Goal: Task Accomplishment & Management: Use online tool/utility

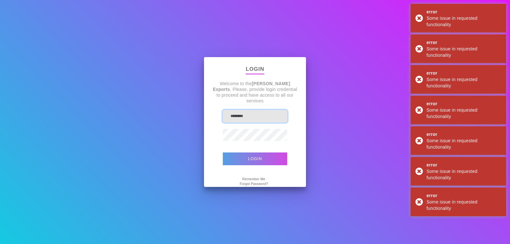
type input "*******"
click at [248, 156] on button "Login" at bounding box center [255, 158] width 64 height 13
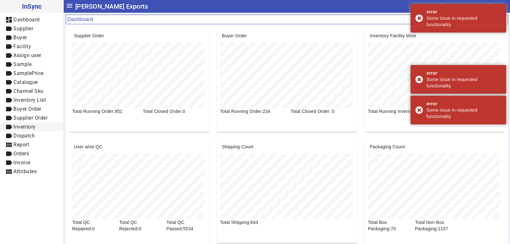
click at [27, 127] on span "Inventory" at bounding box center [24, 127] width 22 height 6
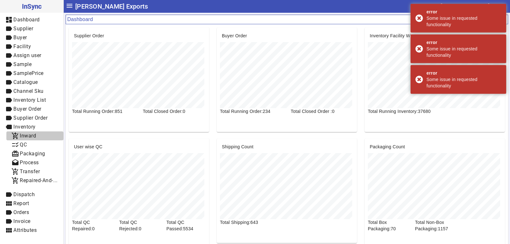
click at [29, 135] on span "Inward" at bounding box center [28, 136] width 16 height 6
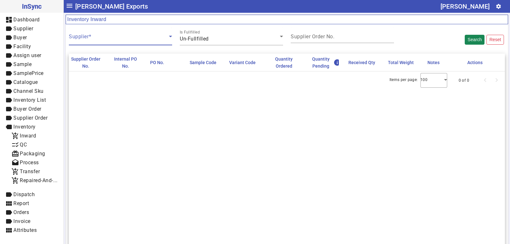
click at [91, 38] on span at bounding box center [119, 39] width 100 height 8
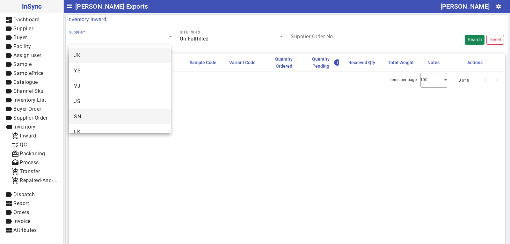
click at [90, 118] on mat-option "SN" at bounding box center [120, 116] width 102 height 15
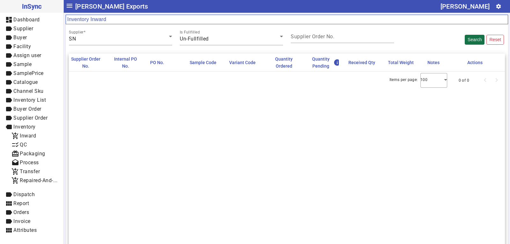
click at [465, 40] on button "Search" at bounding box center [475, 40] width 20 height 10
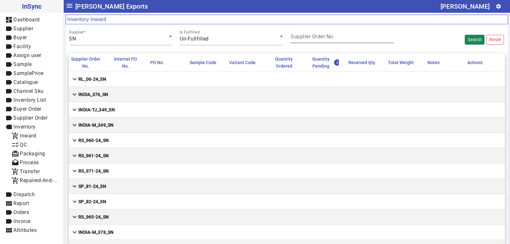
click at [311, 39] on mat-label "Supplier Order No." at bounding box center [313, 36] width 44 height 6
click at [311, 39] on input "Supplier Order No." at bounding box center [342, 37] width 103 height 5
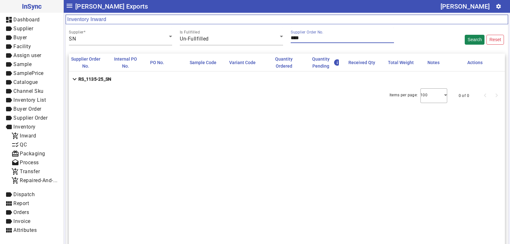
type input "****"
click at [117, 80] on mat-cell "expand_more RS_1135-25_SN" at bounding box center [287, 78] width 436 height 15
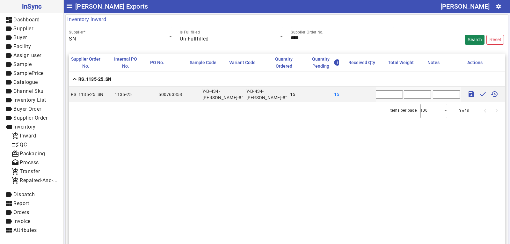
drag, startPoint x: 379, startPoint y: 94, endPoint x: 363, endPoint y: 94, distance: 15.3
click at [363, 94] on mat-row "RS_1135-25_SN 1135-25 500763358 Y-B-434-AMY-SN-8" Y-B-434-AMY-SN-8" 15 15 * sav…" at bounding box center [287, 94] width 436 height 15
type input "**"
click at [407, 94] on input "text" at bounding box center [417, 94] width 27 height 8
type input "***"
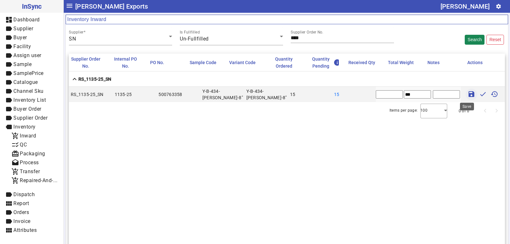
click at [468, 93] on mat-icon "save" at bounding box center [472, 94] width 8 height 8
type input "*"
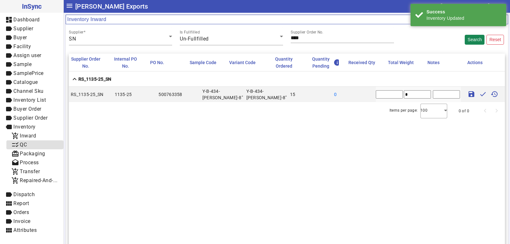
click at [29, 142] on span "checklist_rtl QC" at bounding box center [34, 145] width 47 height 8
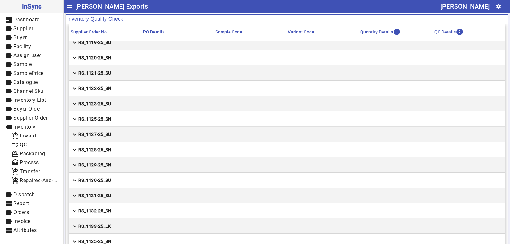
scroll to position [34, 0]
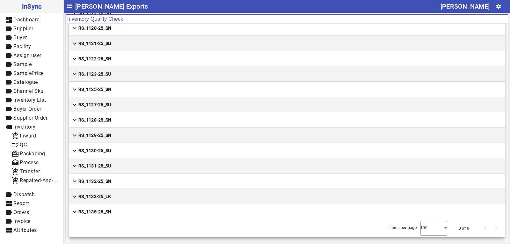
click at [110, 211] on strong "RS_1135-25_SN" at bounding box center [94, 211] width 33 height 6
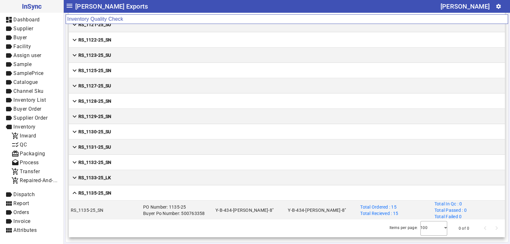
scroll to position [4630, 0]
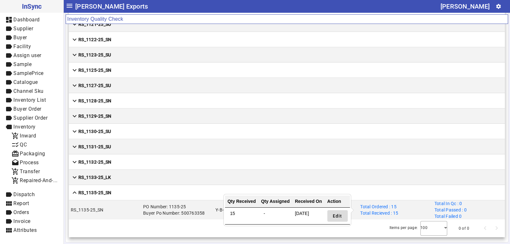
click at [336, 216] on span "Edit" at bounding box center [338, 216] width 10 height 7
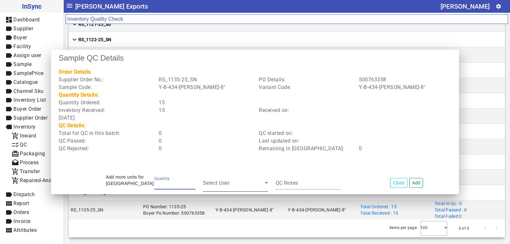
click at [249, 183] on span at bounding box center [234, 185] width 62 height 8
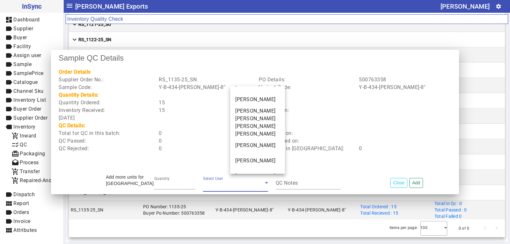
scroll to position [96, 0]
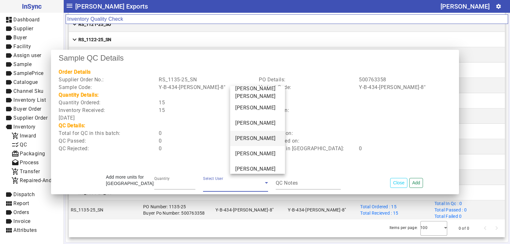
click at [254, 137] on span "[PERSON_NAME]" at bounding box center [255, 138] width 40 height 8
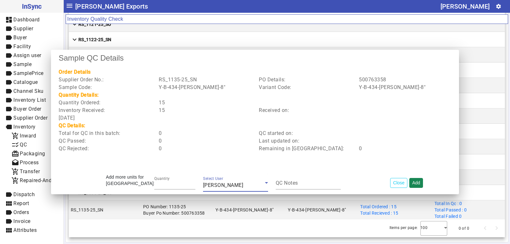
click at [416, 182] on button "Add" at bounding box center [416, 183] width 14 height 10
type input "*"
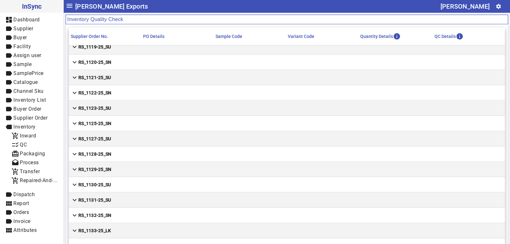
scroll to position [34, 0]
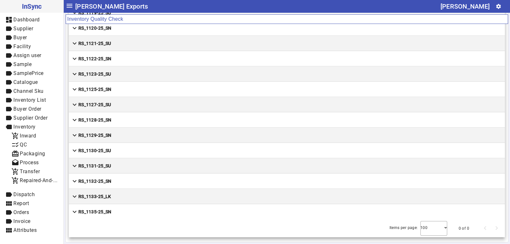
click at [111, 198] on mat-cell "expand_more RS_1133-25_LK" at bounding box center [287, 196] width 436 height 15
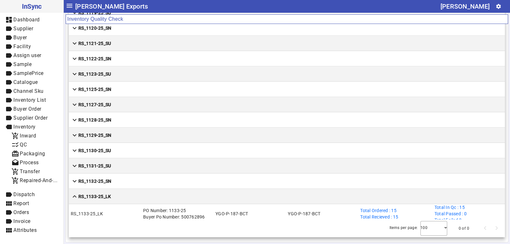
scroll to position [4630, 0]
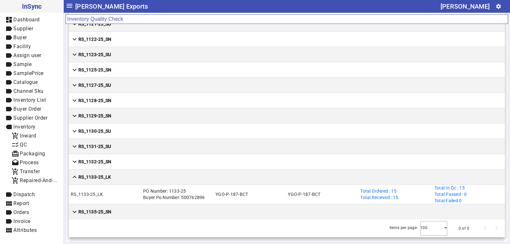
click at [101, 162] on strong "RS_1132-25_SN" at bounding box center [94, 161] width 33 height 6
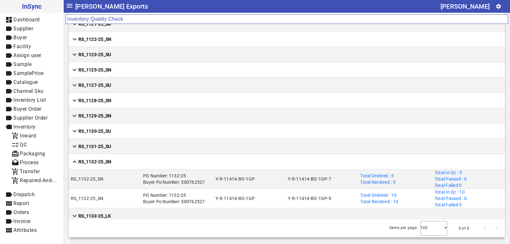
click at [105, 143] on strong "RS_1131-25_SU" at bounding box center [94, 146] width 33 height 6
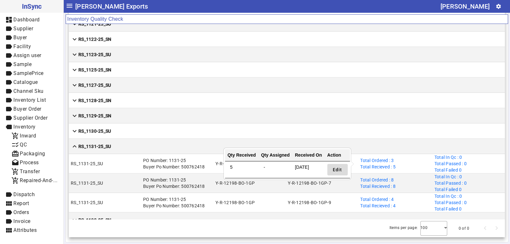
click at [335, 170] on span "Edit" at bounding box center [338, 169] width 10 height 7
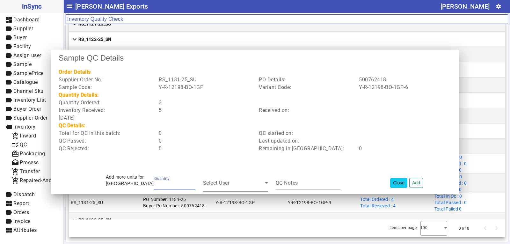
click at [400, 181] on button "Close" at bounding box center [398, 183] width 17 height 10
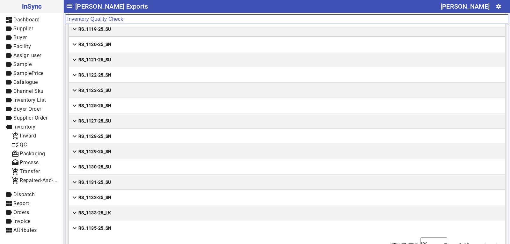
scroll to position [34, 0]
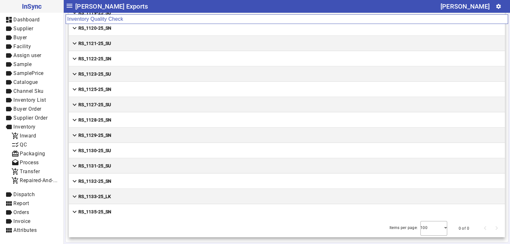
click at [95, 211] on strong "RS_1135-25_SN" at bounding box center [94, 211] width 33 height 6
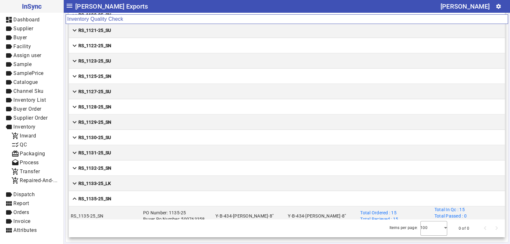
scroll to position [4630, 0]
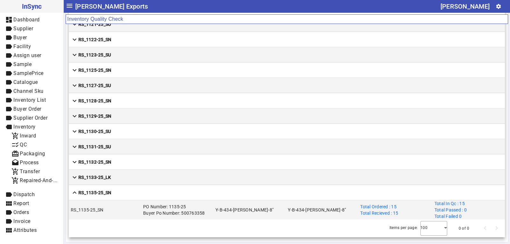
click at [120, 178] on mat-cell "expand_more RS_1133-25_LK" at bounding box center [287, 177] width 436 height 15
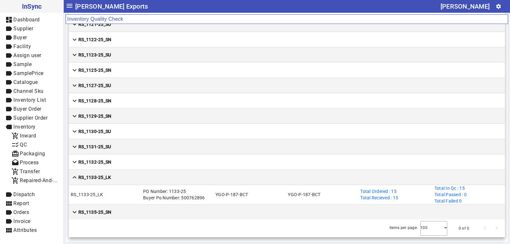
click at [113, 161] on mat-cell "expand_more RS_1132-25_SN" at bounding box center [287, 161] width 436 height 15
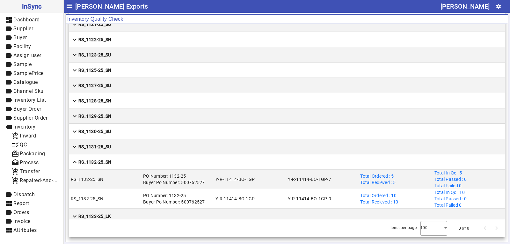
click at [117, 146] on mat-cell "expand_more RS_1131-25_SU" at bounding box center [287, 146] width 436 height 15
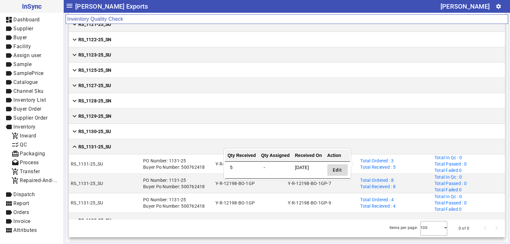
click at [338, 168] on span "Edit" at bounding box center [338, 170] width 10 height 7
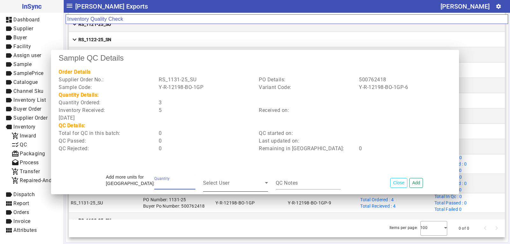
click at [250, 185] on span at bounding box center [234, 185] width 62 height 8
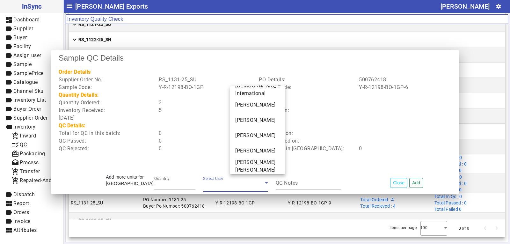
scroll to position [68, 0]
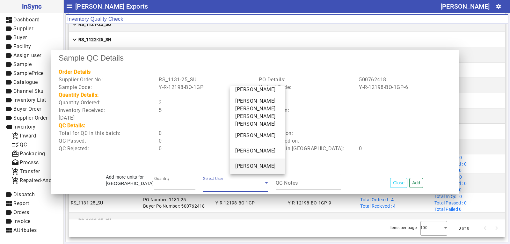
click at [244, 165] on span "[PERSON_NAME]" at bounding box center [255, 166] width 40 height 8
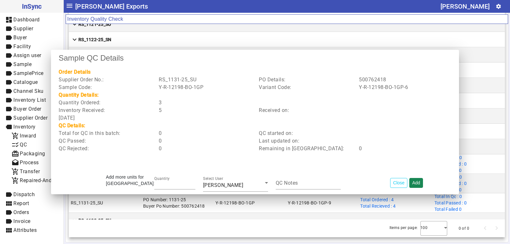
click at [417, 182] on button "Add" at bounding box center [416, 183] width 14 height 10
type input "*"
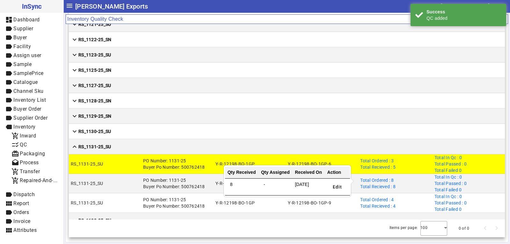
scroll to position [4669, 0]
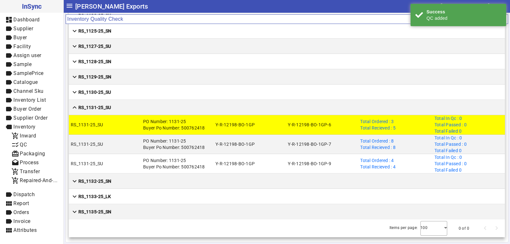
click at [334, 151] on mat-cell "Y-R-12198-BO-1GP-7" at bounding box center [322, 143] width 72 height 19
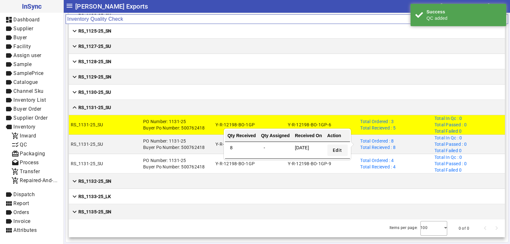
click at [339, 149] on span "Edit" at bounding box center [338, 150] width 10 height 7
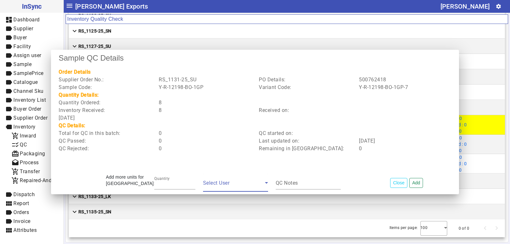
click at [243, 183] on span at bounding box center [234, 185] width 62 height 8
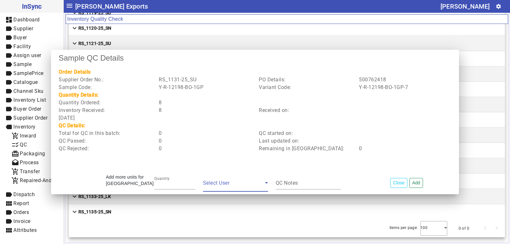
scroll to position [0, 0]
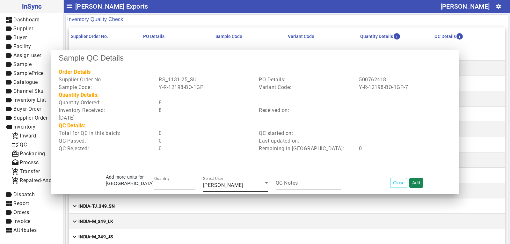
click at [416, 182] on button "Add" at bounding box center [416, 183] width 14 height 10
type input "*"
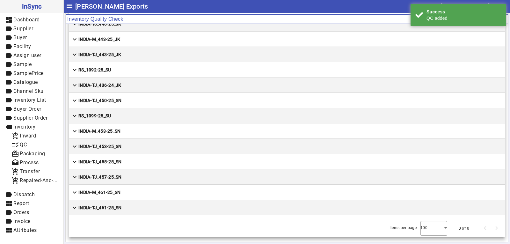
scroll to position [4669, 0]
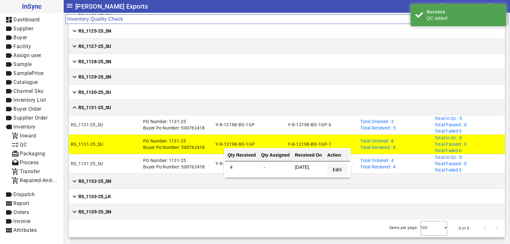
click at [333, 168] on span "Edit" at bounding box center [338, 169] width 10 height 7
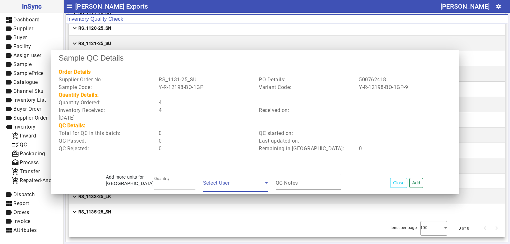
scroll to position [0, 0]
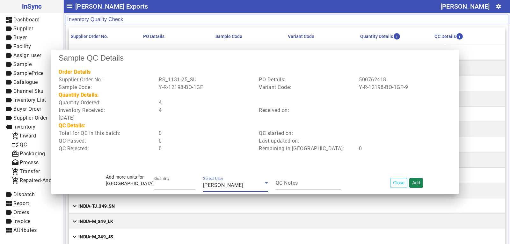
click at [416, 181] on button "Add" at bounding box center [416, 183] width 14 height 10
type input "*"
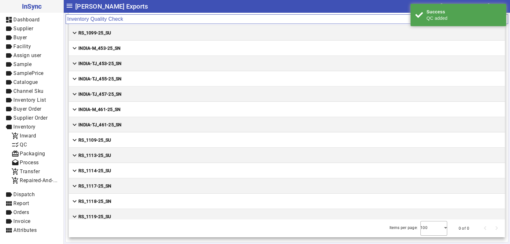
scroll to position [4669, 0]
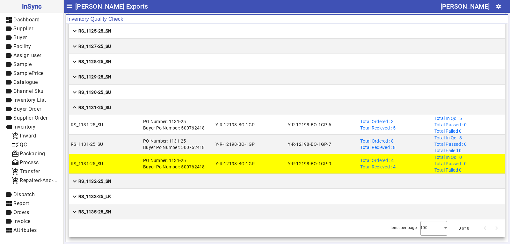
click at [166, 148] on mat-cell "PO Number: 1131-25 Buyer Po Number: 500762418" at bounding box center [177, 143] width 72 height 19
click at [116, 94] on mat-cell "expand_more RS_1130-25_SU" at bounding box center [287, 91] width 436 height 15
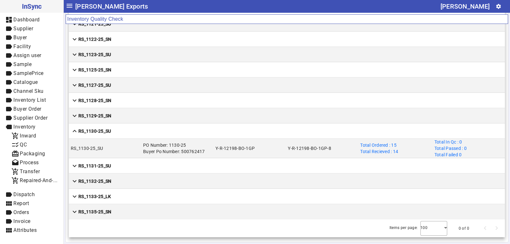
scroll to position [4630, 0]
click at [109, 167] on strong "RS_1131-25_SU" at bounding box center [94, 166] width 33 height 6
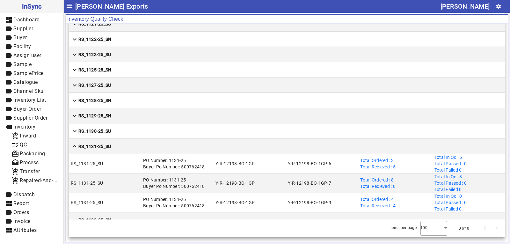
scroll to position [4669, 0]
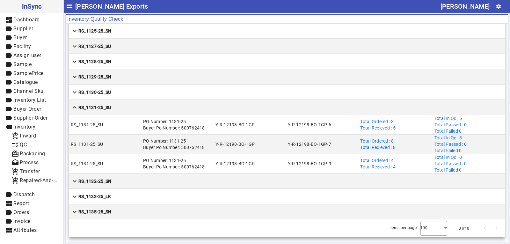
click at [121, 104] on mat-cell "expand_less RS_1131-25_SU" at bounding box center [287, 107] width 436 height 15
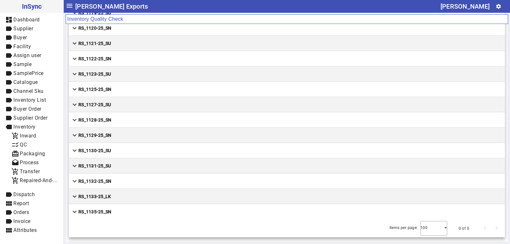
click at [121, 148] on mat-cell "expand_more RS_1130-25_SU" at bounding box center [287, 150] width 436 height 15
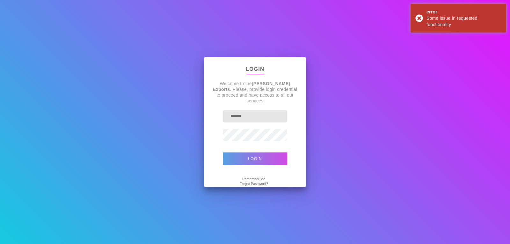
click at [264, 159] on button "Login" at bounding box center [255, 158] width 64 height 13
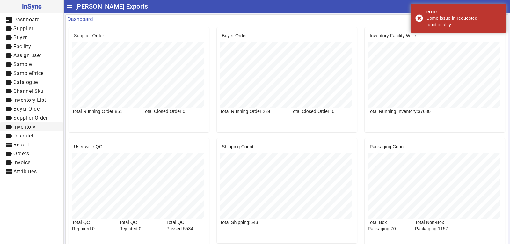
click at [32, 127] on span "Inventory" at bounding box center [24, 127] width 22 height 6
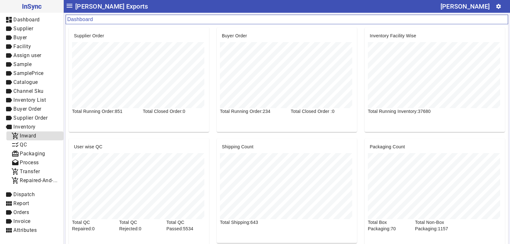
click at [30, 140] on span "add_shopping_cart Inward" at bounding box center [34, 136] width 47 height 8
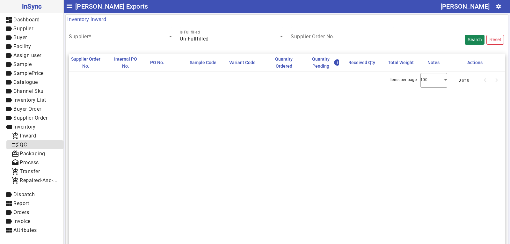
click at [35, 146] on span "checklist_rtl QC" at bounding box center [34, 145] width 47 height 8
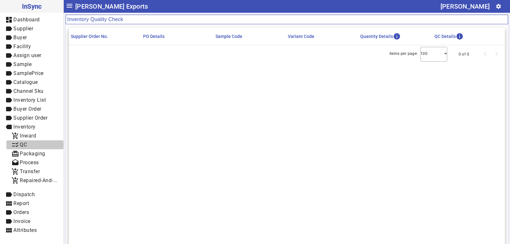
click at [28, 142] on span "checklist_rtl QC" at bounding box center [34, 145] width 47 height 8
click at [34, 134] on span "Inward" at bounding box center [28, 136] width 16 height 6
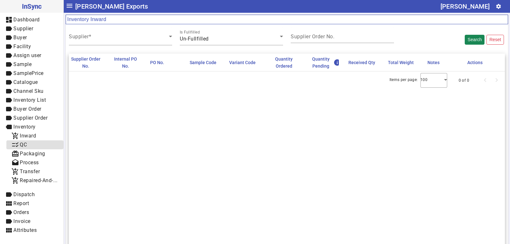
click at [26, 144] on span "QC" at bounding box center [23, 145] width 7 height 6
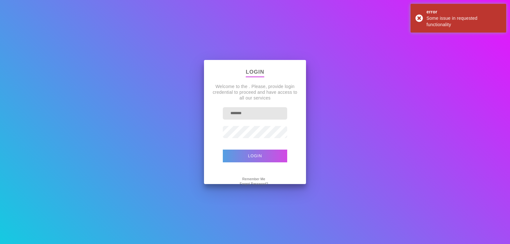
click at [252, 154] on button "Login" at bounding box center [255, 155] width 64 height 13
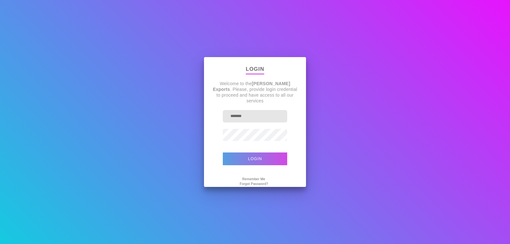
click at [252, 154] on button "Login" at bounding box center [255, 158] width 64 height 13
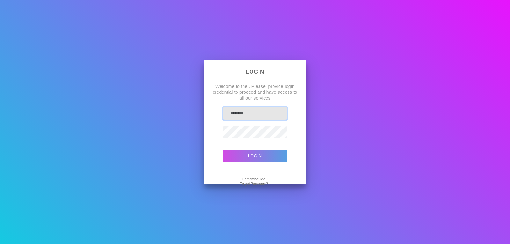
type input "*******"
click at [236, 149] on form "******* Login Remember Me Forgot Password?" at bounding box center [255, 143] width 64 height 73
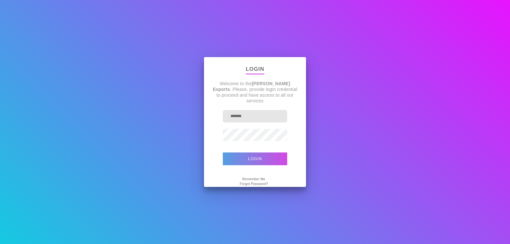
click at [240, 154] on button "Login" at bounding box center [255, 158] width 64 height 13
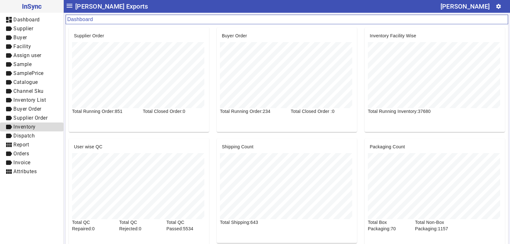
click at [18, 124] on span "Inventory" at bounding box center [24, 127] width 22 height 6
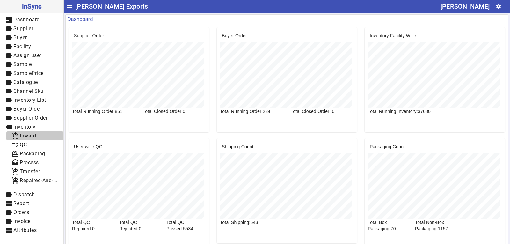
click at [40, 136] on span "add_shopping_cart Inward" at bounding box center [34, 136] width 47 height 8
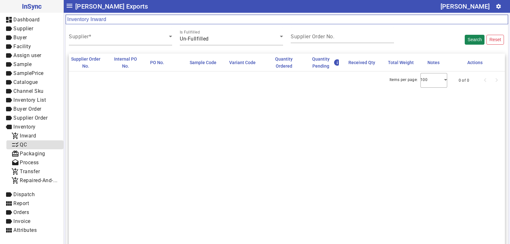
click at [28, 145] on span "checklist_rtl QC" at bounding box center [34, 145] width 47 height 8
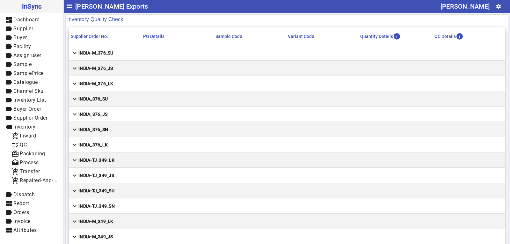
scroll to position [4611, 0]
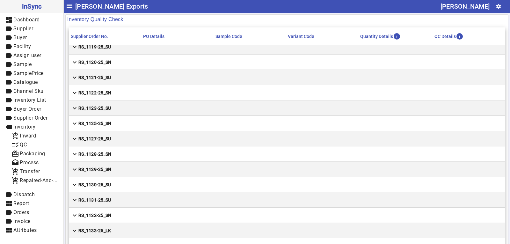
click at [117, 184] on mat-cell "expand_more RS_1130-25_SU" at bounding box center [287, 184] width 436 height 15
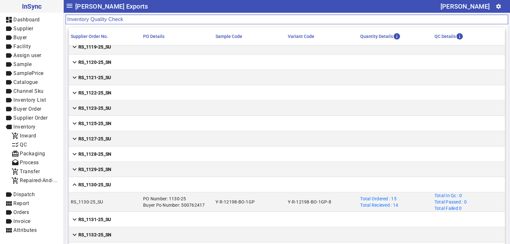
scroll to position [4630, 0]
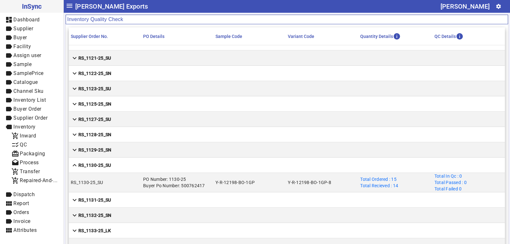
click at [99, 197] on strong "RS_1131-25_SU" at bounding box center [94, 200] width 33 height 6
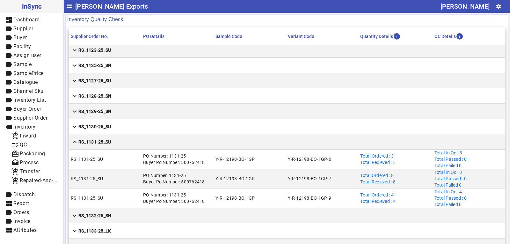
scroll to position [4669, 0]
click at [110, 127] on strong "RS_1130-25_SU" at bounding box center [94, 126] width 33 height 6
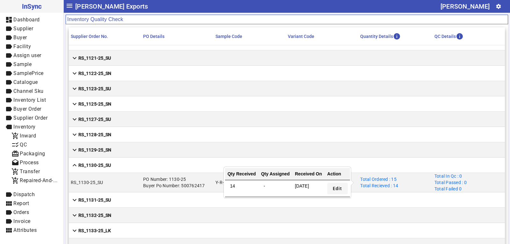
click at [334, 188] on span "Edit" at bounding box center [338, 188] width 10 height 7
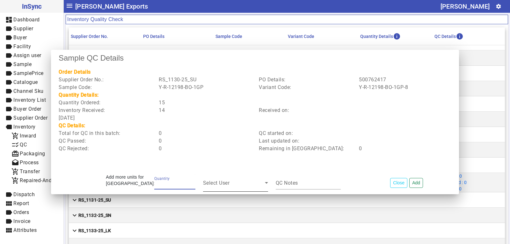
click at [257, 184] on span at bounding box center [234, 185] width 62 height 8
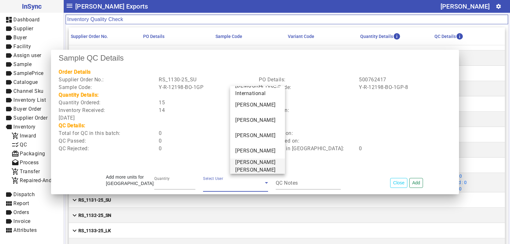
scroll to position [68, 0]
click at [248, 166] on span "[PERSON_NAME]" at bounding box center [255, 166] width 40 height 8
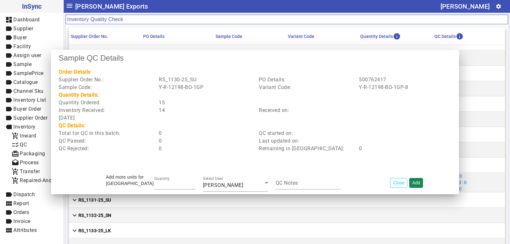
click at [413, 181] on button "Add" at bounding box center [416, 183] width 14 height 10
type input "*"
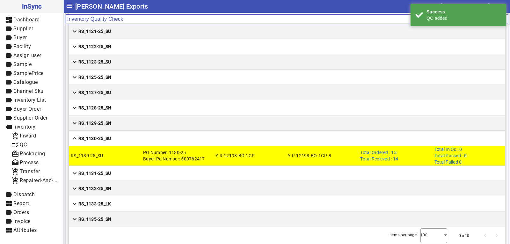
scroll to position [34, 0]
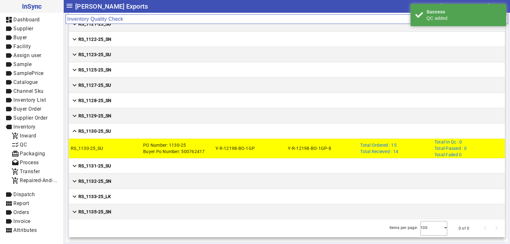
click at [94, 117] on strong "RS_1129-25_SN" at bounding box center [94, 116] width 33 height 6
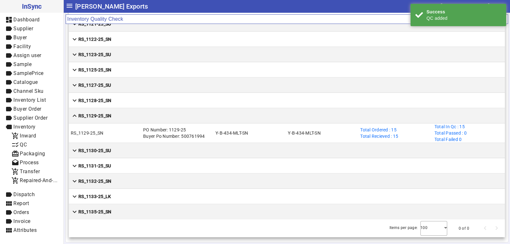
scroll to position [4630, 0]
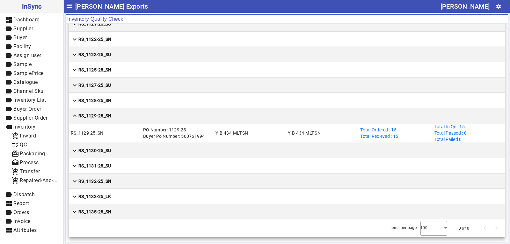
click at [95, 102] on strong "RS_1128-25_SN" at bounding box center [94, 100] width 33 height 6
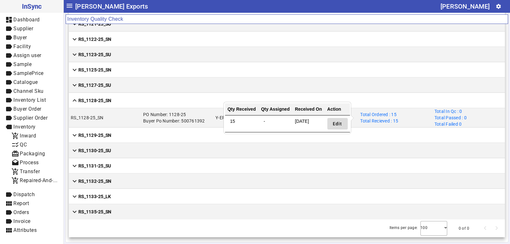
click at [340, 123] on span "Edit" at bounding box center [338, 123] width 10 height 7
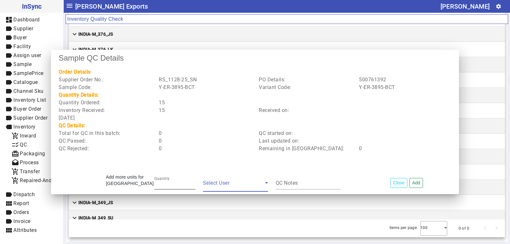
scroll to position [0, 0]
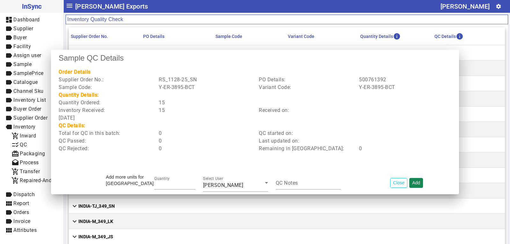
click at [414, 184] on button "Add" at bounding box center [416, 183] width 14 height 10
type input "*"
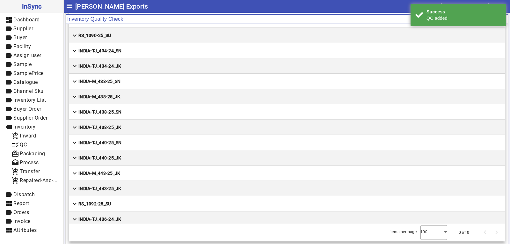
scroll to position [4630, 0]
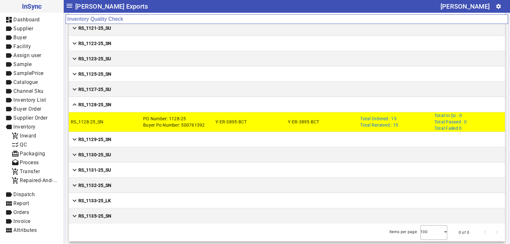
click at [120, 91] on mat-cell "expand_more RS_1127-25_SU" at bounding box center [287, 89] width 436 height 15
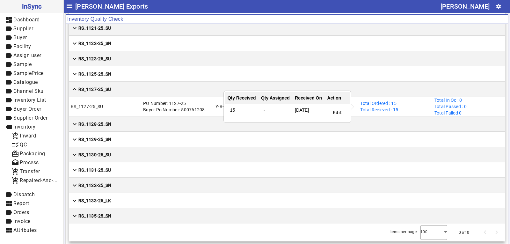
click at [371, 105] on div "Total Ordered : 15 Total Recieved : 15" at bounding box center [379, 106] width 38 height 13
click at [337, 113] on span "Edit" at bounding box center [338, 112] width 10 height 7
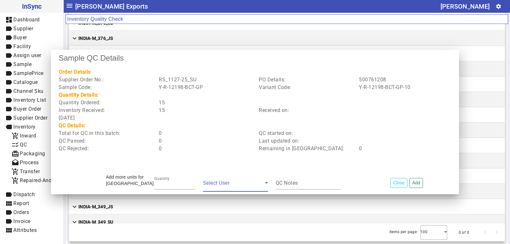
scroll to position [0, 0]
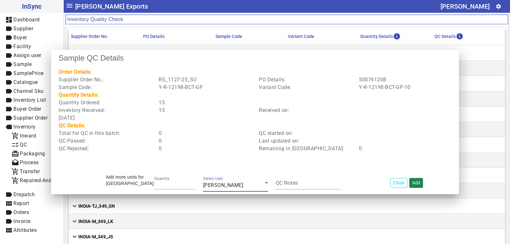
click at [420, 181] on button "Add" at bounding box center [416, 183] width 14 height 10
type input "*"
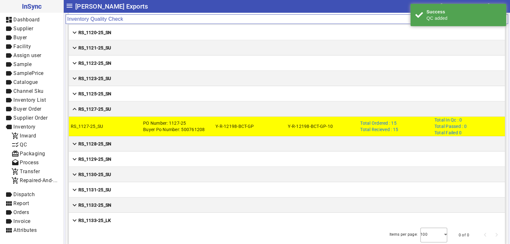
scroll to position [4618, 0]
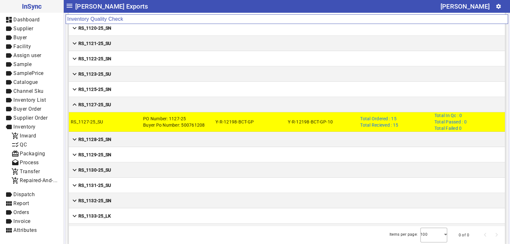
click at [96, 90] on strong "RS_1125-25_SN" at bounding box center [94, 89] width 33 height 6
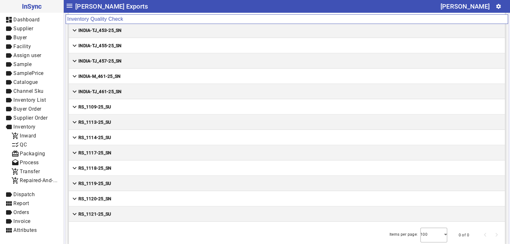
scroll to position [4600, 0]
click at [110, 126] on mat-cell "expand_more RS_1127-25_SU" at bounding box center [287, 121] width 436 height 15
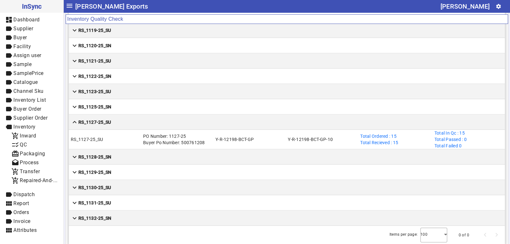
click at [107, 107] on strong "RS_1125-25_SN" at bounding box center [94, 107] width 33 height 6
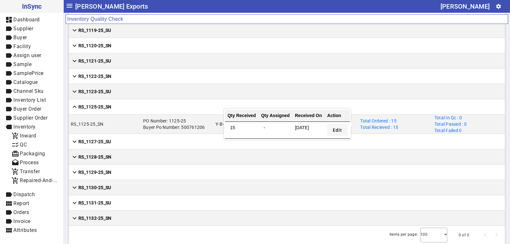
click at [335, 131] on span "Edit" at bounding box center [338, 130] width 10 height 7
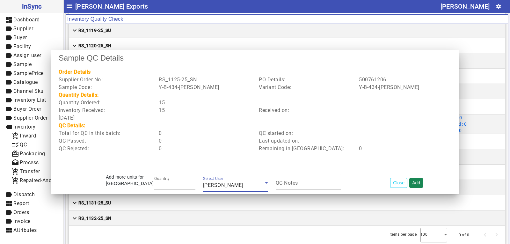
click at [420, 184] on button "Add" at bounding box center [416, 183] width 14 height 10
type input "*"
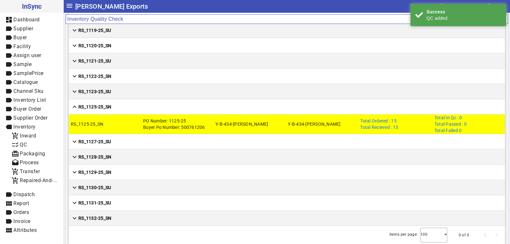
scroll to position [4602, 0]
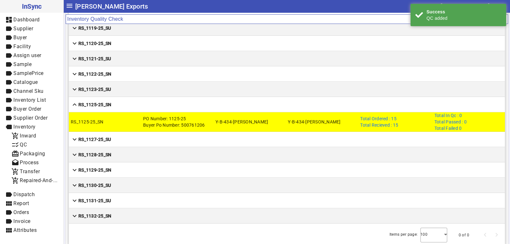
click at [109, 91] on strong "RS_1123-25_SU" at bounding box center [94, 89] width 33 height 6
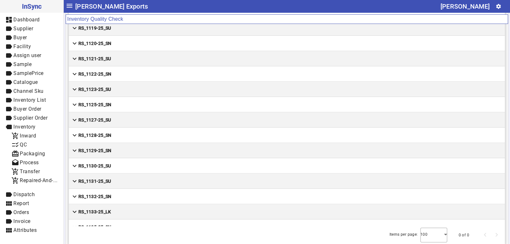
click at [124, 88] on mat-cell "expand_more RS_1123-25_SU" at bounding box center [287, 89] width 436 height 15
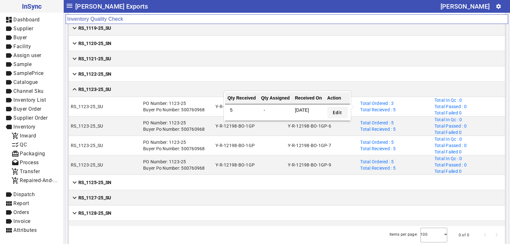
click at [336, 111] on span "Edit" at bounding box center [338, 112] width 10 height 7
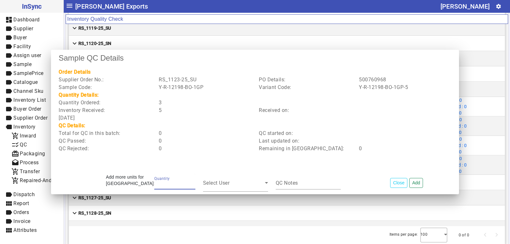
type input "*"
click at [409, 178] on button "Add" at bounding box center [416, 183] width 14 height 10
type input "*"
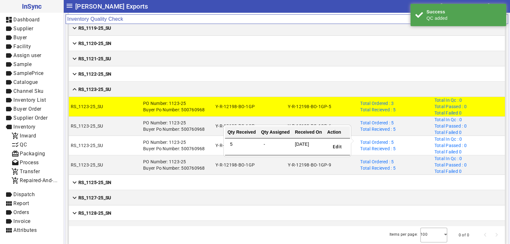
scroll to position [4587, 0]
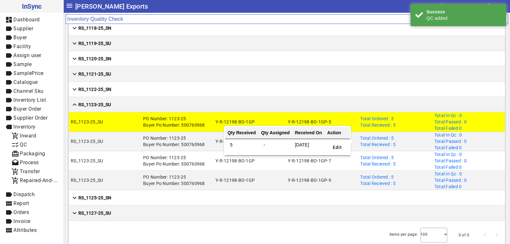
click at [372, 140] on div "Total Ordered : 5 Total Recieved : 5" at bounding box center [377, 141] width 35 height 13
click at [339, 145] on span "Edit" at bounding box center [338, 147] width 10 height 7
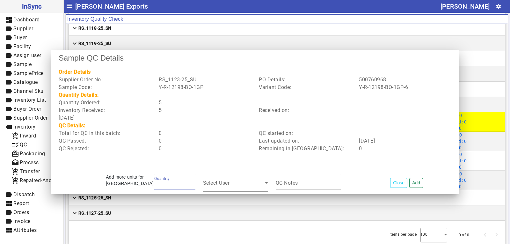
type input "*"
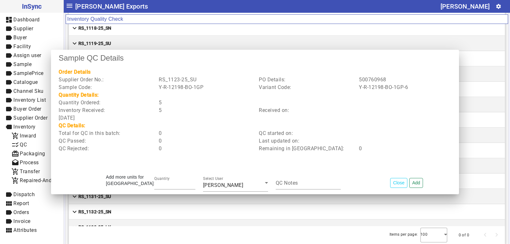
click at [409, 178] on button "Add" at bounding box center [416, 183] width 14 height 10
type input "*"
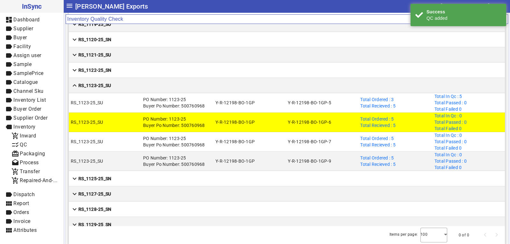
scroll to position [4606, 0]
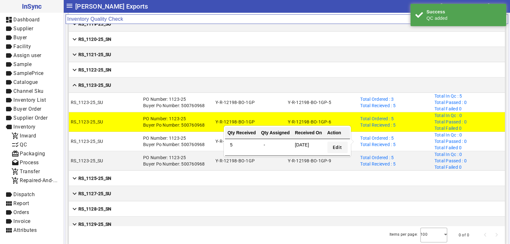
click at [339, 146] on span "Edit" at bounding box center [338, 147] width 10 height 7
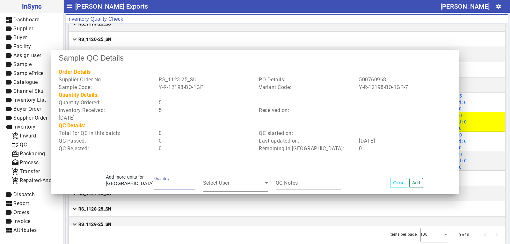
type input "*"
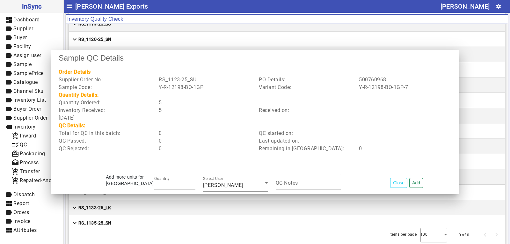
click at [409, 178] on button "Add" at bounding box center [416, 183] width 14 height 10
type input "*"
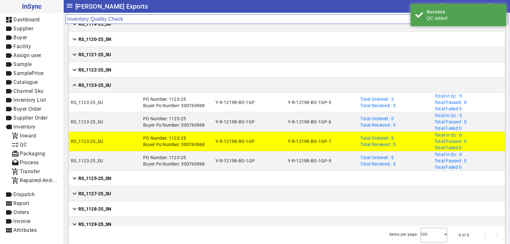
scroll to position [4626, 0]
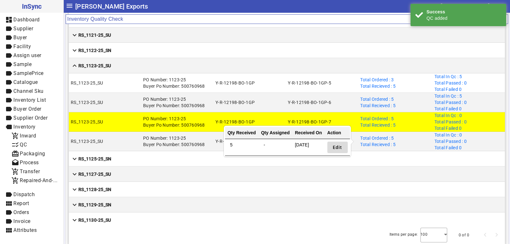
click at [334, 145] on span "Edit" at bounding box center [338, 147] width 10 height 7
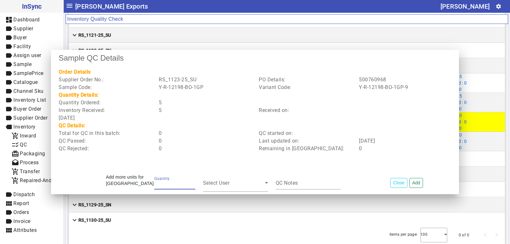
type input "*"
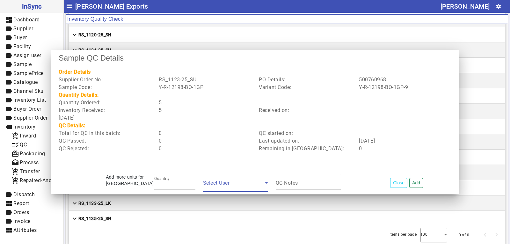
scroll to position [4611, 0]
click at [409, 178] on button "Add" at bounding box center [416, 183] width 14 height 10
type input "*"
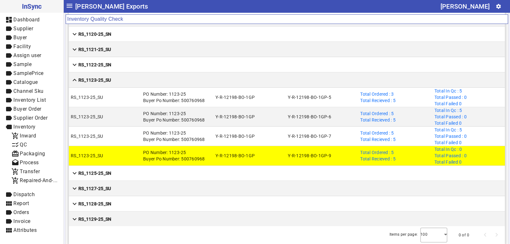
scroll to position [4582, 0]
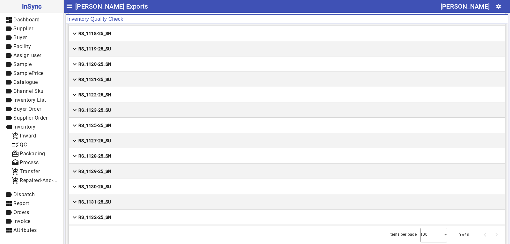
click at [115, 107] on mat-cell "expand_more RS_1123-25_SU" at bounding box center [287, 109] width 436 height 15
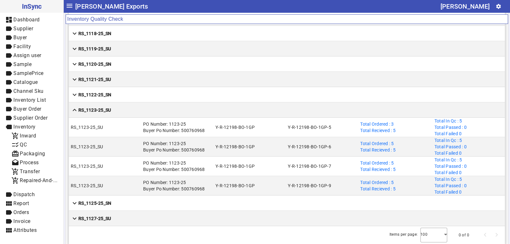
click at [117, 93] on mat-cell "expand_more RS_1122-25_SN" at bounding box center [287, 94] width 436 height 15
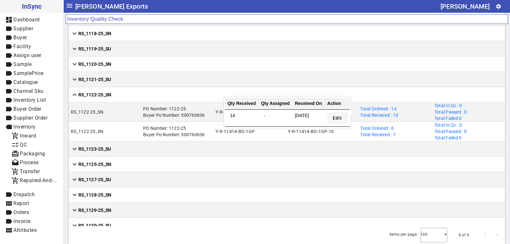
click at [334, 115] on span "Edit" at bounding box center [338, 118] width 10 height 7
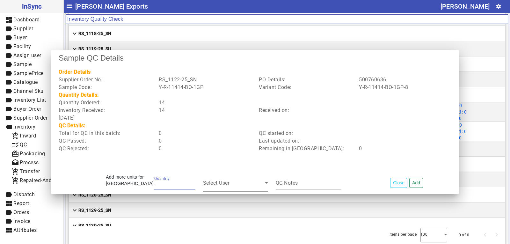
type input "**"
click at [409, 178] on button "Add" at bounding box center [416, 183] width 14 height 10
type input "*"
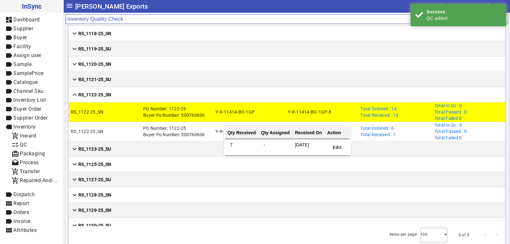
scroll to position [4572, 0]
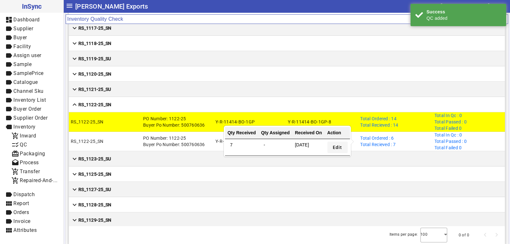
click at [339, 147] on span "Edit" at bounding box center [338, 147] width 10 height 7
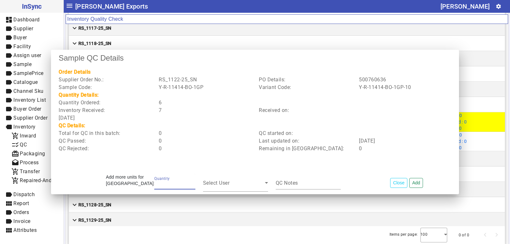
type input "*"
click at [253, 183] on span at bounding box center [234, 185] width 62 height 8
click at [268, 182] on icon at bounding box center [266, 183] width 3 height 2
click at [253, 182] on span at bounding box center [234, 185] width 62 height 8
click at [399, 183] on button "Close" at bounding box center [398, 183] width 17 height 10
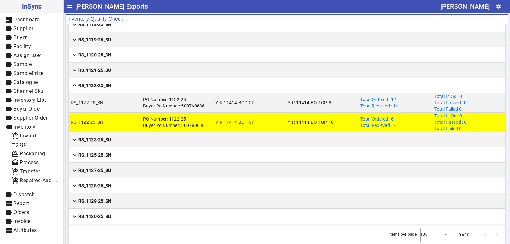
scroll to position [4591, 0]
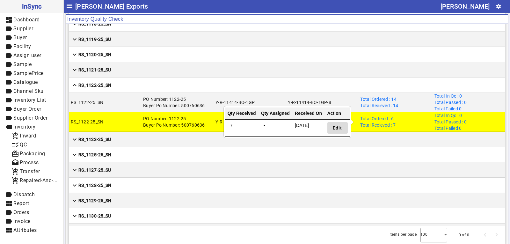
click at [338, 128] on span "Edit" at bounding box center [338, 128] width 10 height 7
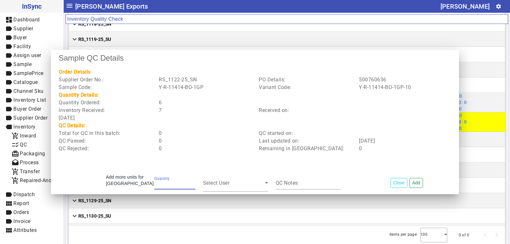
type input "*"
click at [268, 178] on div "Select User" at bounding box center [235, 183] width 65 height 18
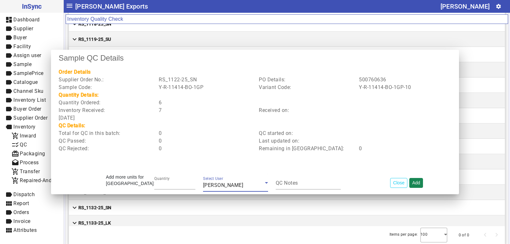
click at [419, 181] on button "Add" at bounding box center [416, 183] width 14 height 10
type input "*"
